Goal: Information Seeking & Learning: Learn about a topic

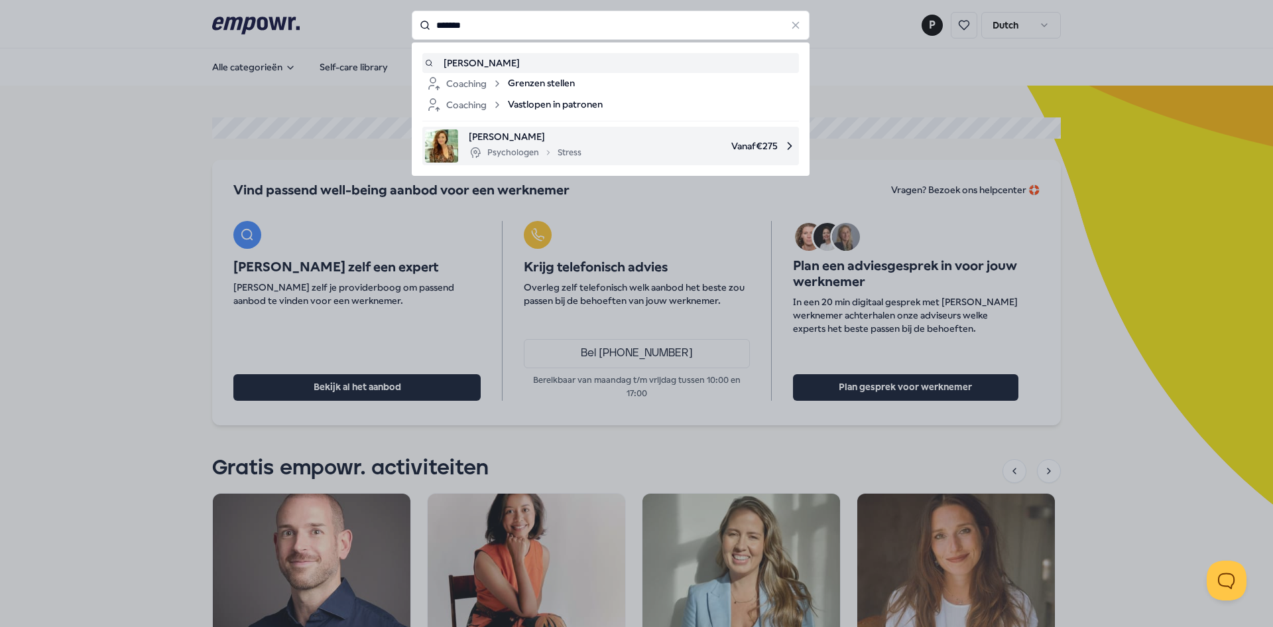
click at [609, 145] on span "Vanaf € 275" at bounding box center [694, 145] width 204 height 33
type input "*******"
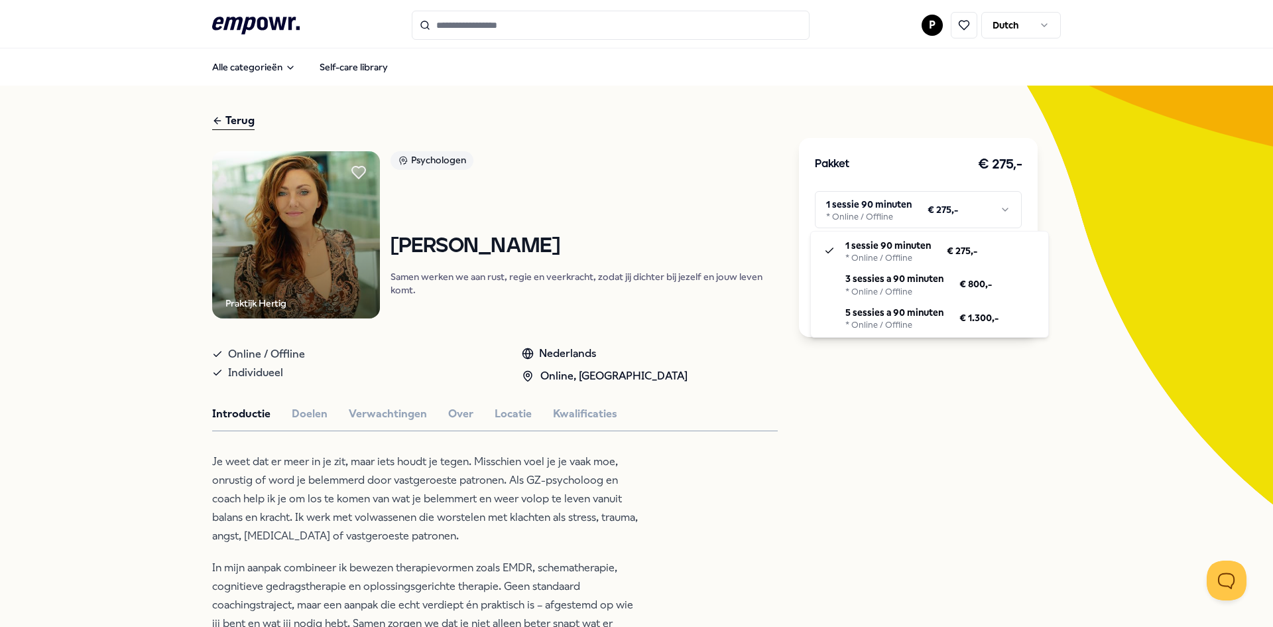
click at [876, 209] on html ".empowr-logo_svg__cls-1{fill:#03032f} P Dutch Alle categorieën Self-care librar…" at bounding box center [636, 313] width 1273 height 627
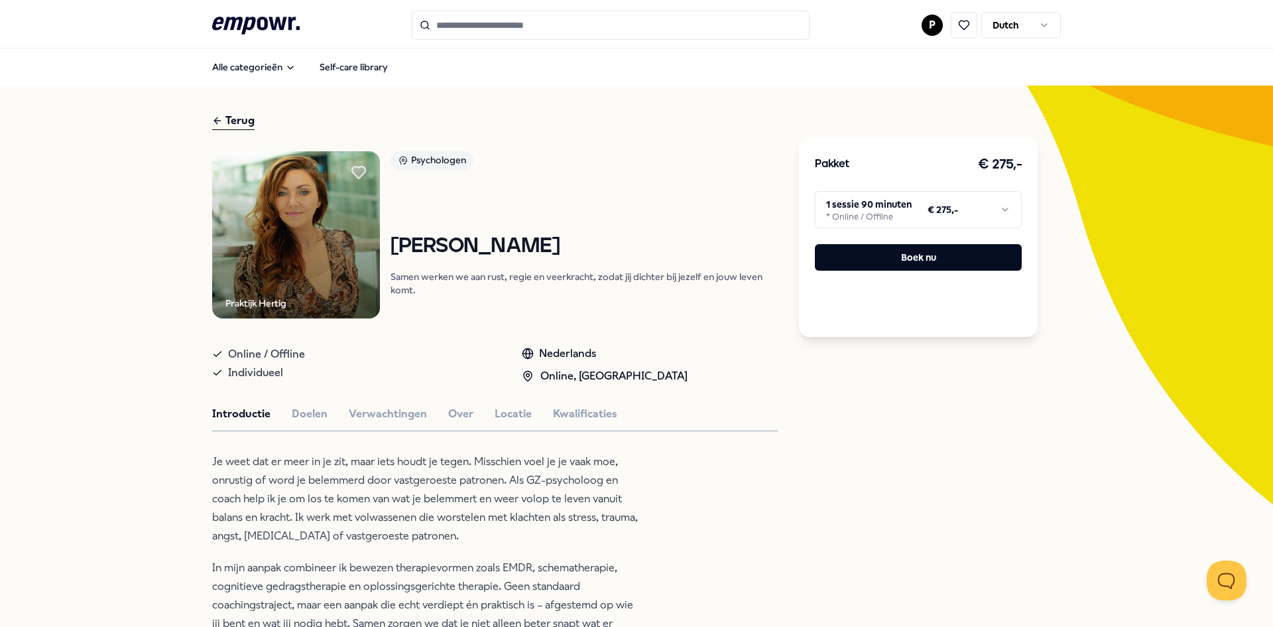
click at [878, 397] on html ".empowr-logo_svg__cls-1{fill:#03032f} P Dutch Alle categorieën Self-care librar…" at bounding box center [636, 313] width 1273 height 627
click at [615, 273] on p "Samen werken we aan rust, regie en veerkracht, zodat jij dichter bij jezelf en …" at bounding box center [585, 283] width 388 height 27
click at [293, 415] on button "Doelen" at bounding box center [310, 413] width 36 height 17
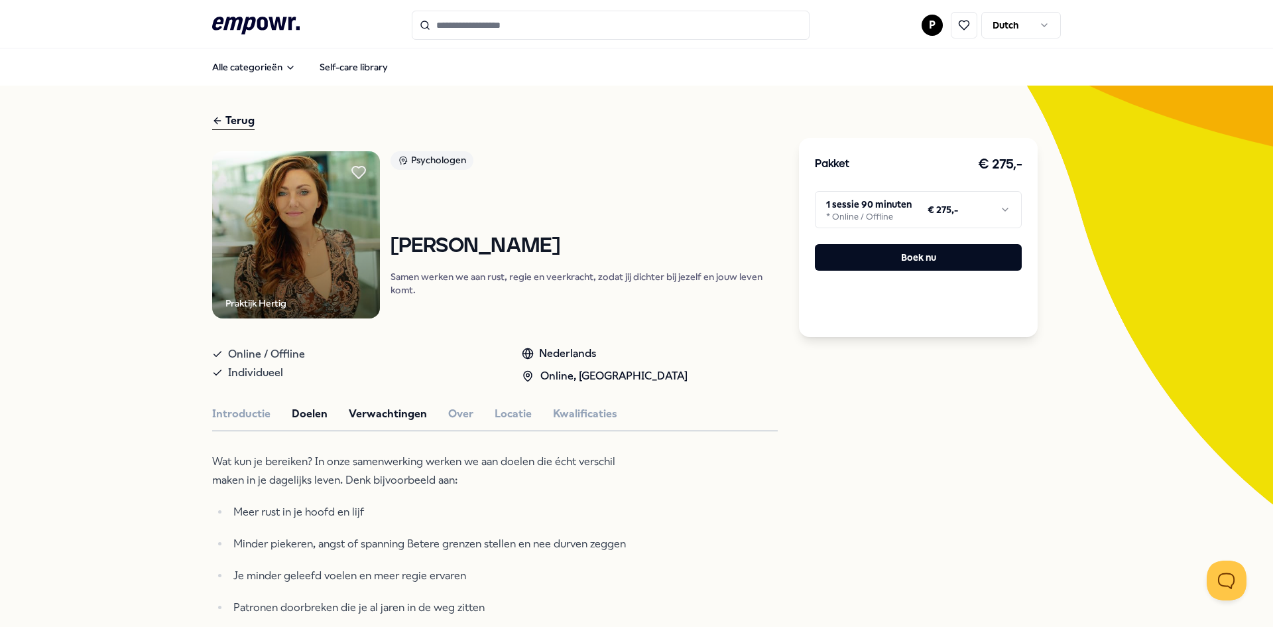
click at [383, 417] on button "Verwachtingen" at bounding box center [388, 413] width 78 height 17
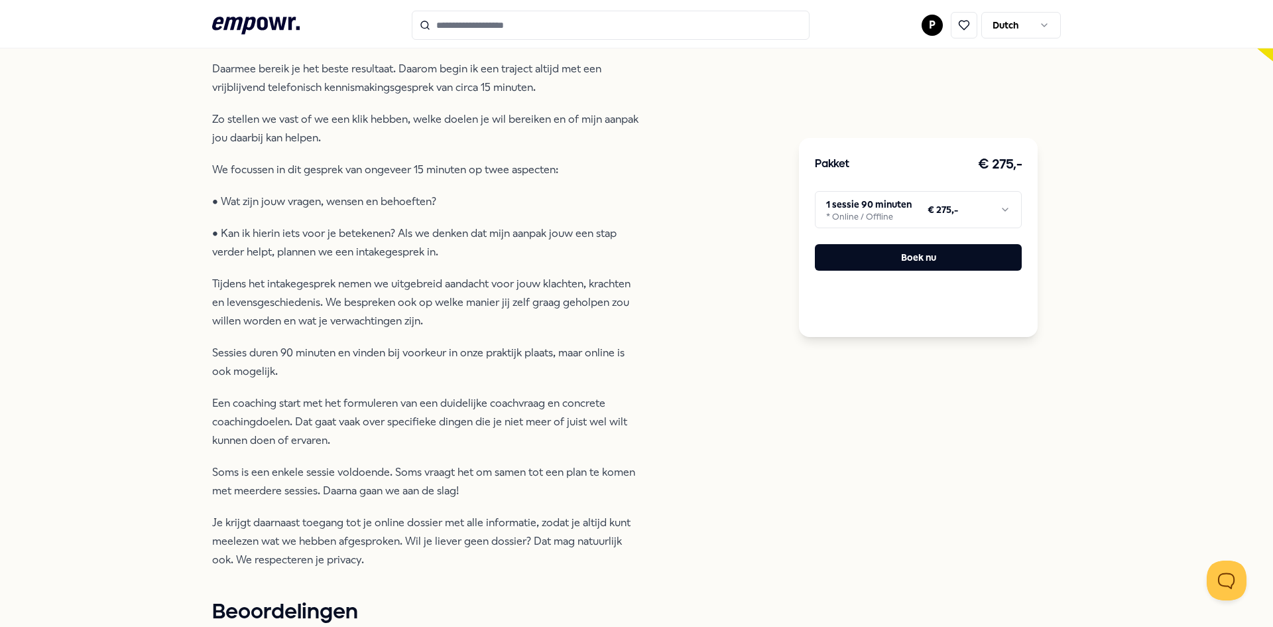
scroll to position [464, 0]
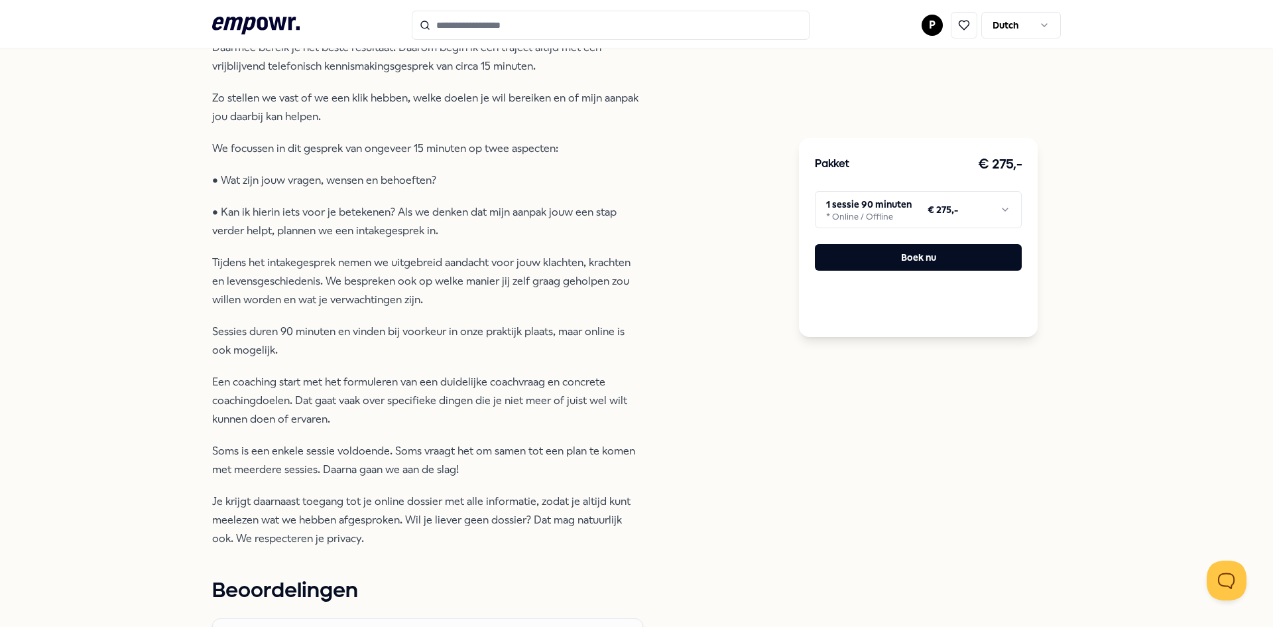
click at [958, 202] on html ".empowr-logo_svg__cls-1{fill:#03032f} P Dutch Alle categorieën Self-care librar…" at bounding box center [636, 313] width 1273 height 627
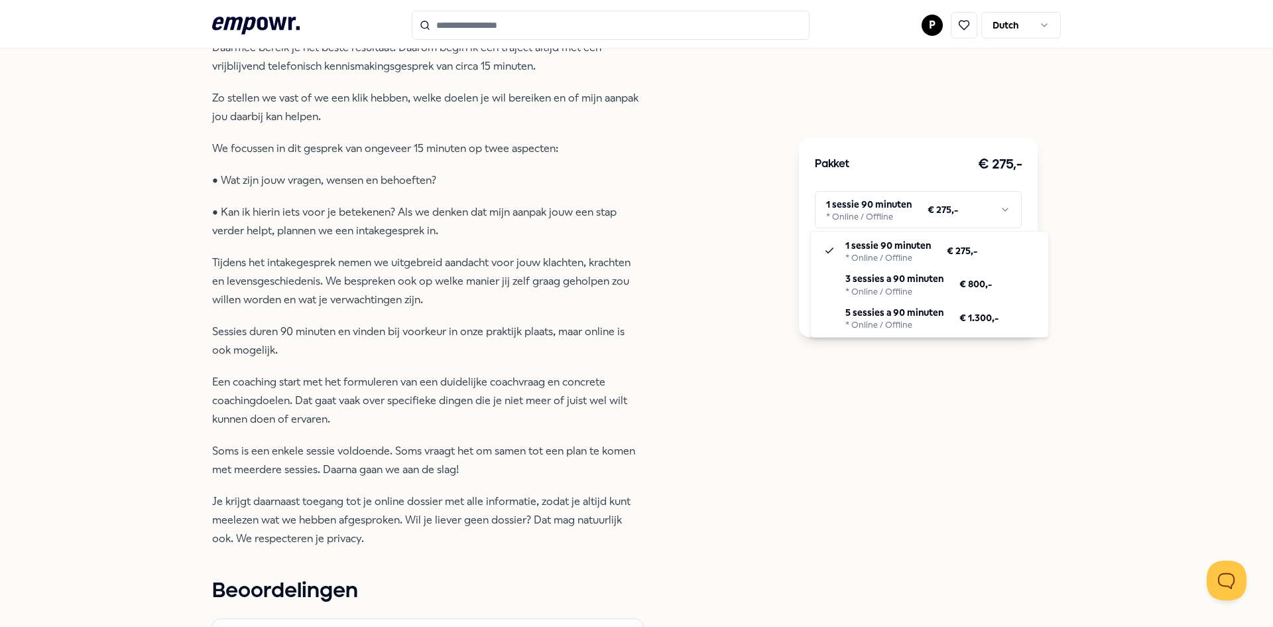
click at [878, 206] on html ".empowr-logo_svg__cls-1{fill:#03032f} P Dutch Alle categorieën Self-care librar…" at bounding box center [636, 313] width 1273 height 627
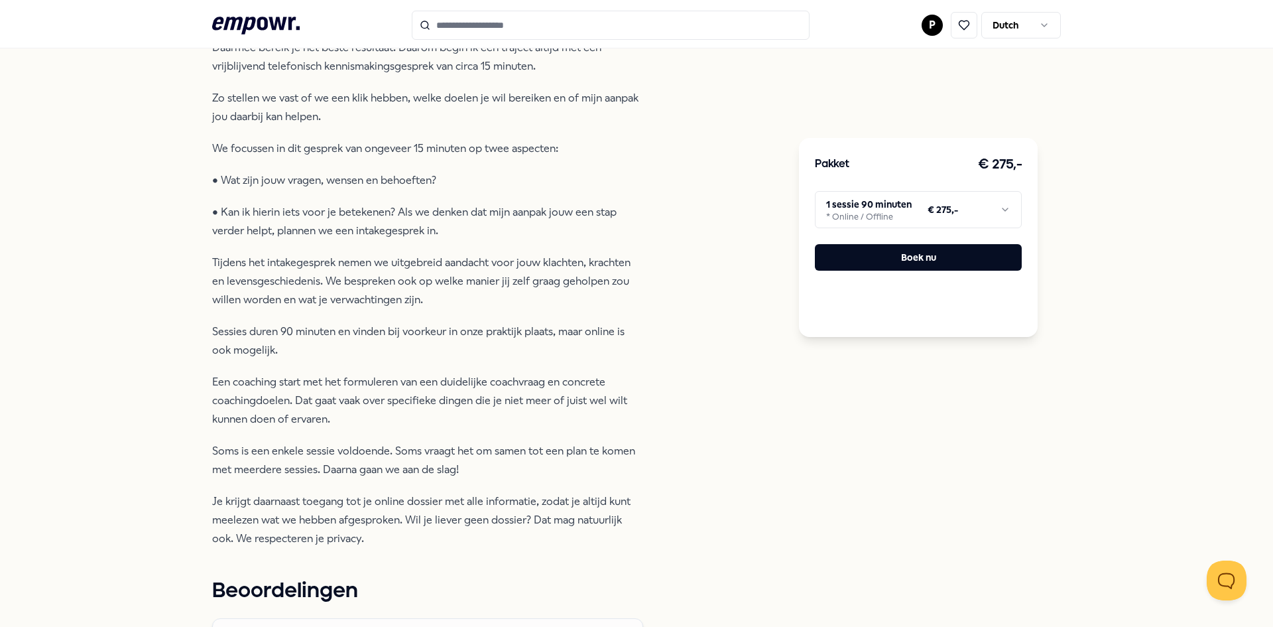
click at [615, 232] on p "• Kan ik hierin iets voor je betekenen? Als we denken dat mijn aanpak jouw een …" at bounding box center [427, 221] width 431 height 37
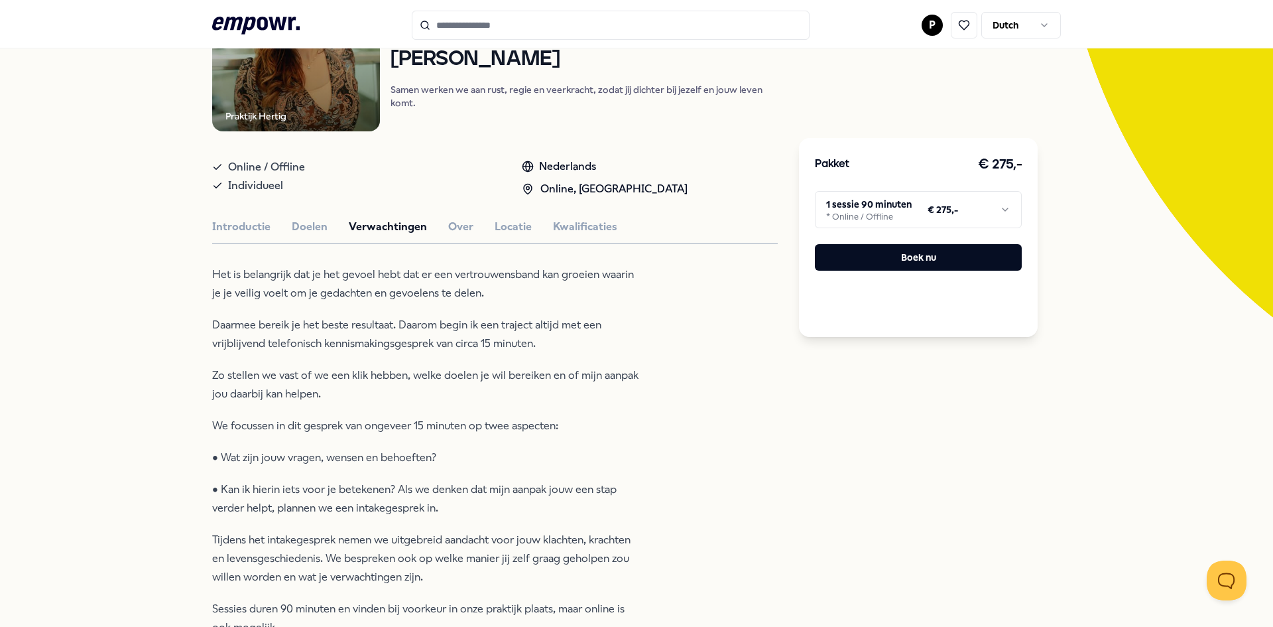
scroll to position [133, 0]
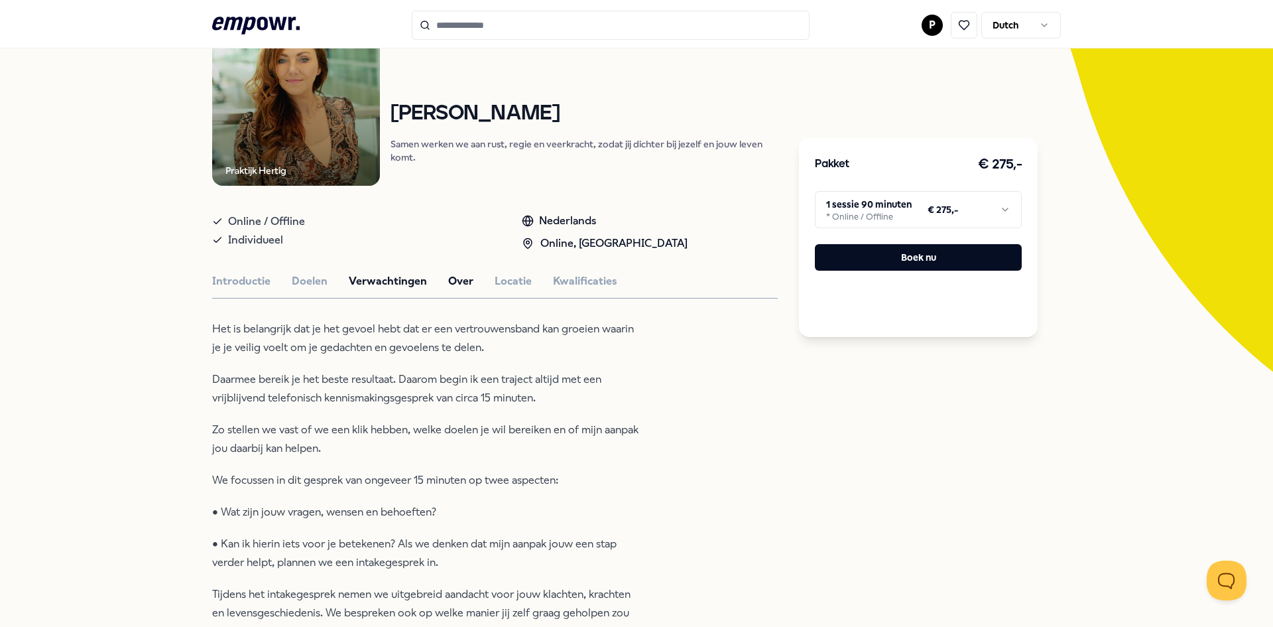
click at [448, 274] on button "Over" at bounding box center [460, 281] width 25 height 17
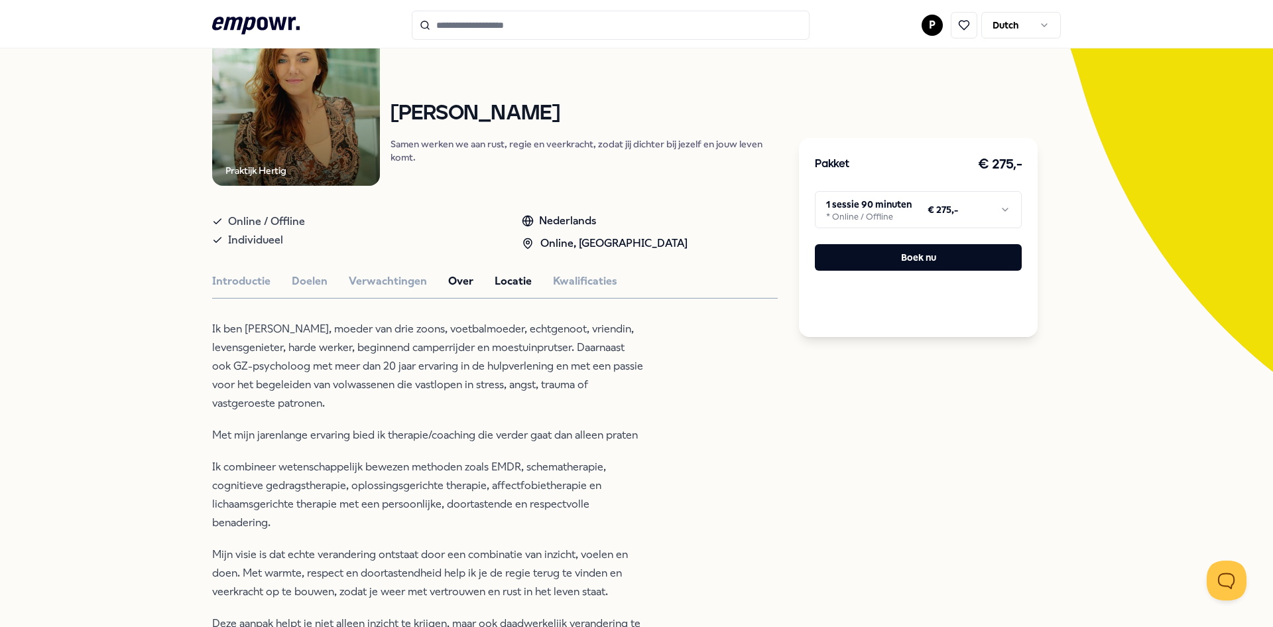
click at [507, 282] on button "Locatie" at bounding box center [513, 281] width 37 height 17
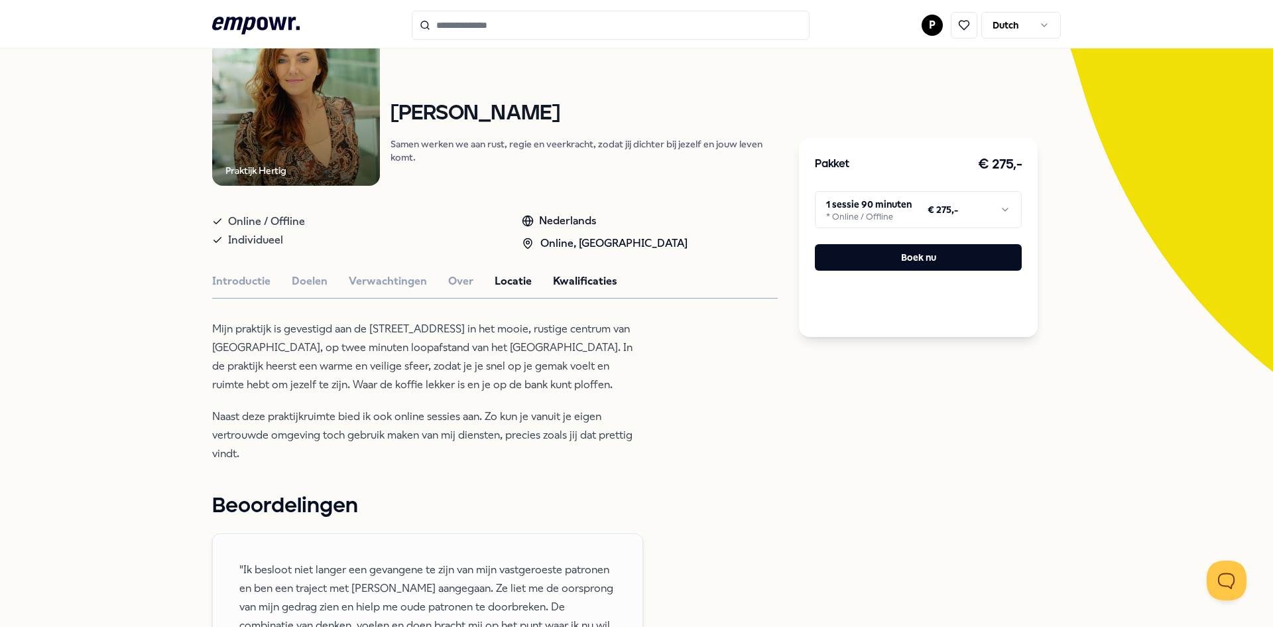
click at [570, 285] on button "Kwalificaties" at bounding box center [585, 281] width 64 height 17
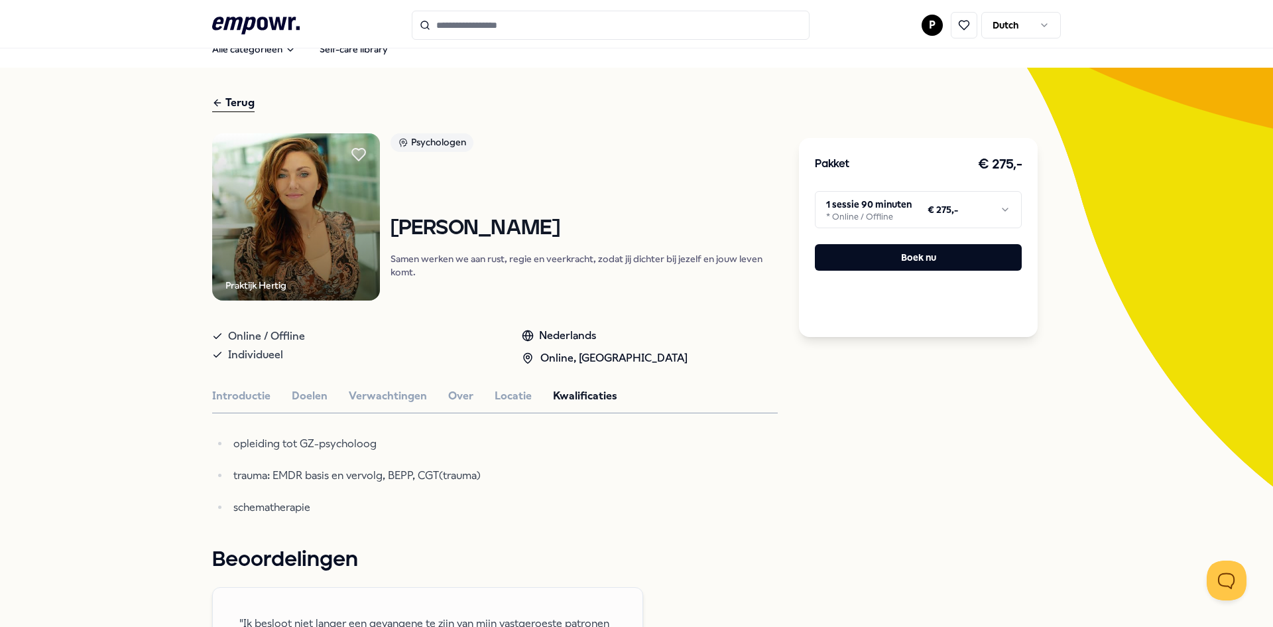
scroll to position [0, 0]
